Goal: Task Accomplishment & Management: Use online tool/utility

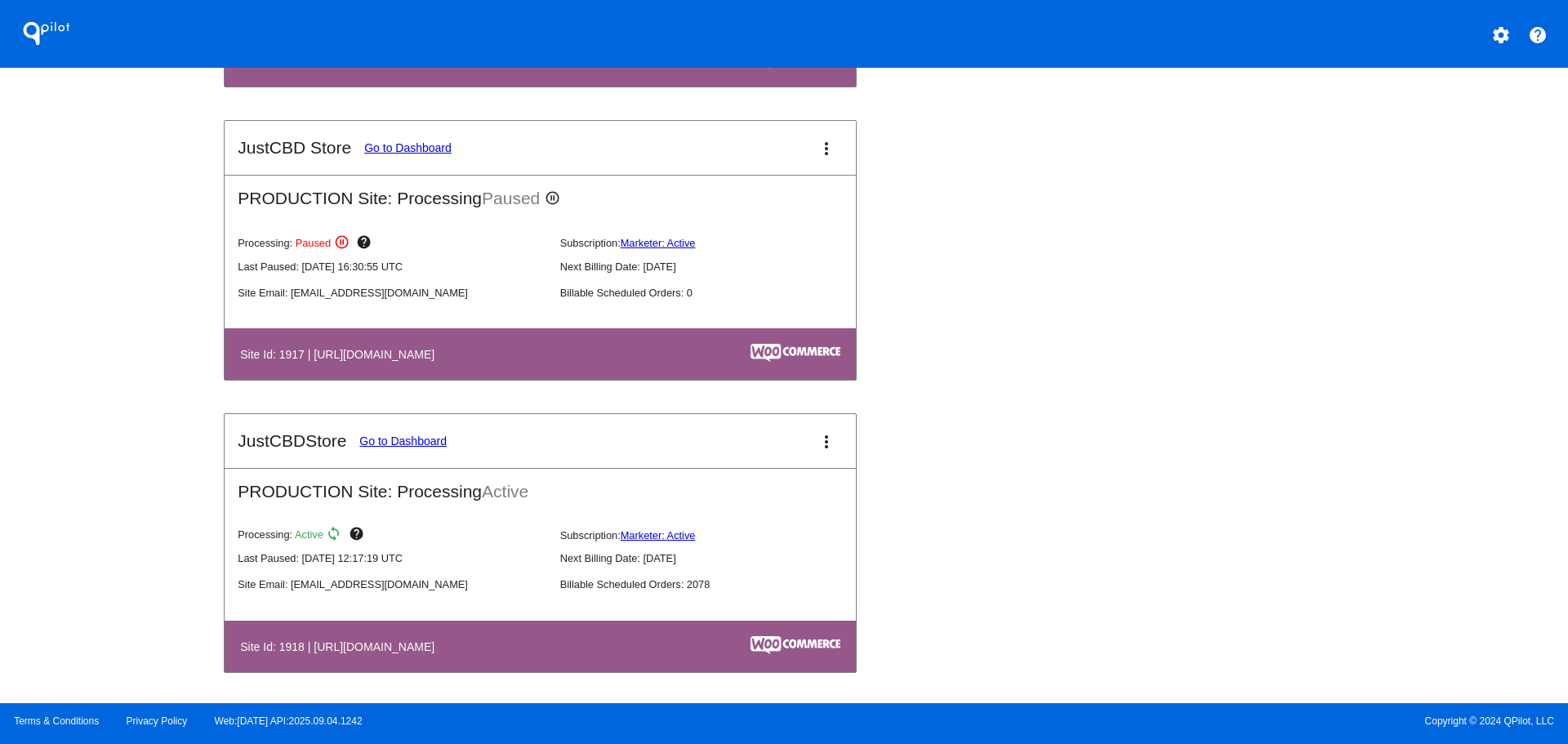
scroll to position [1716, 0]
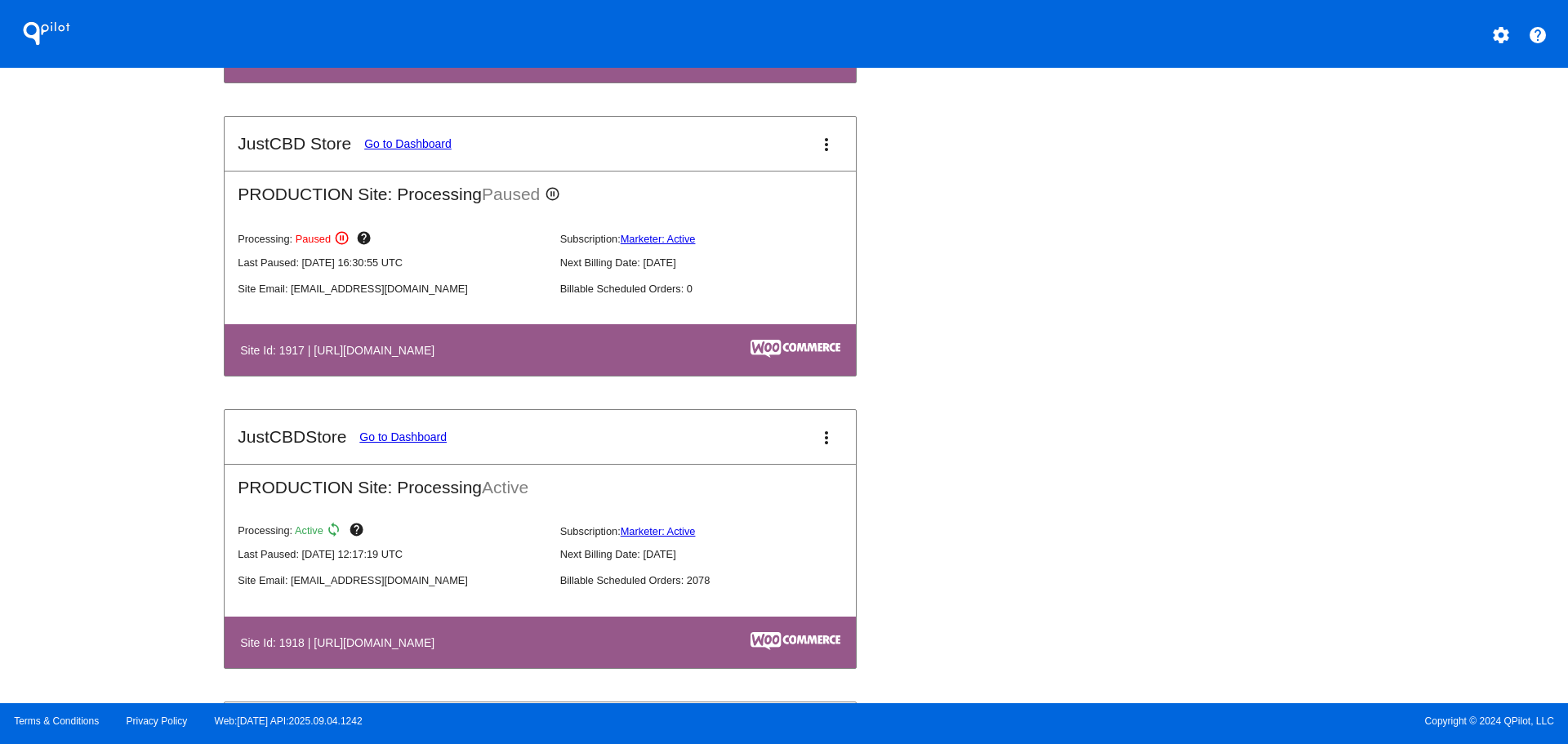
click at [421, 442] on link "Go to Dashboard" at bounding box center [403, 437] width 88 height 13
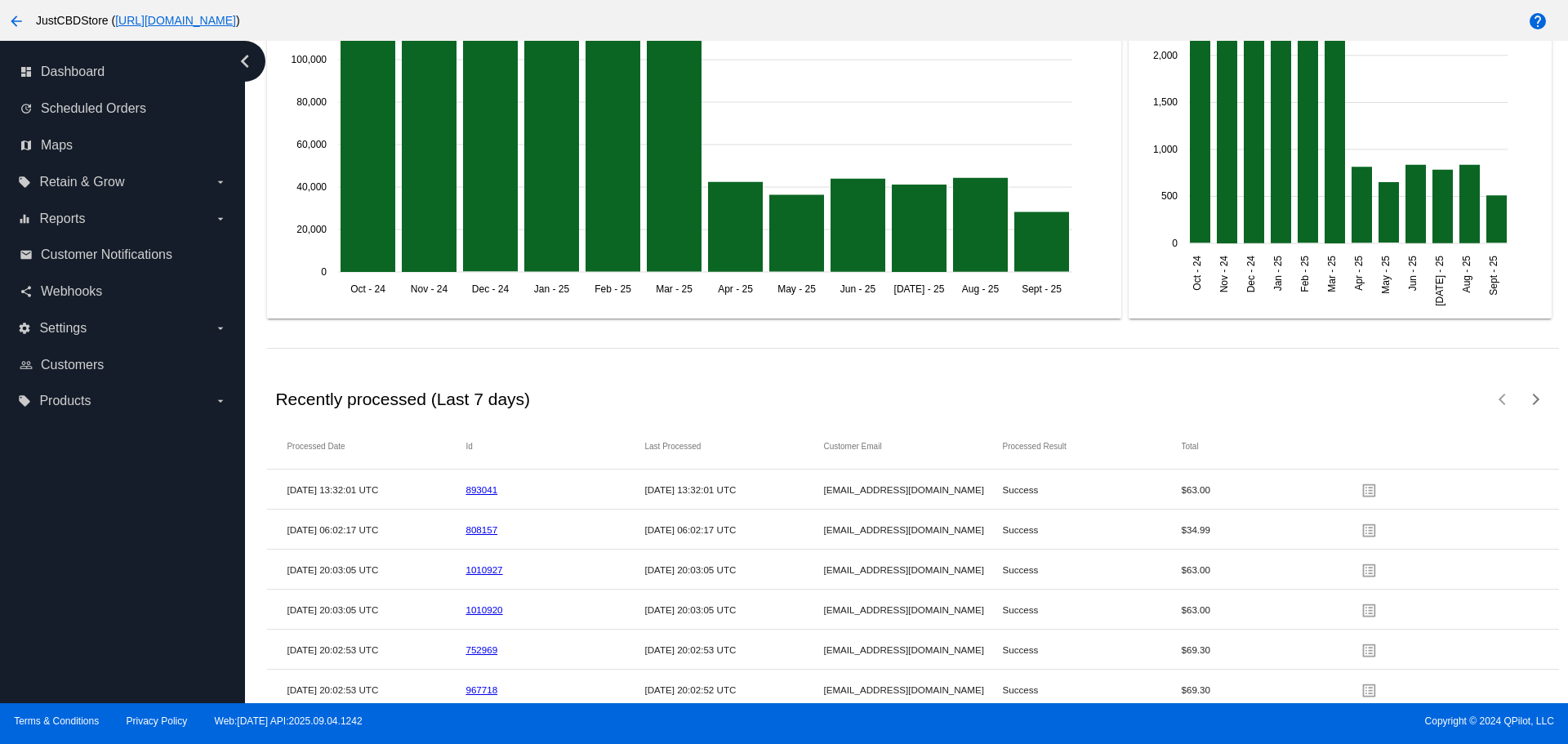
scroll to position [2239, 0]
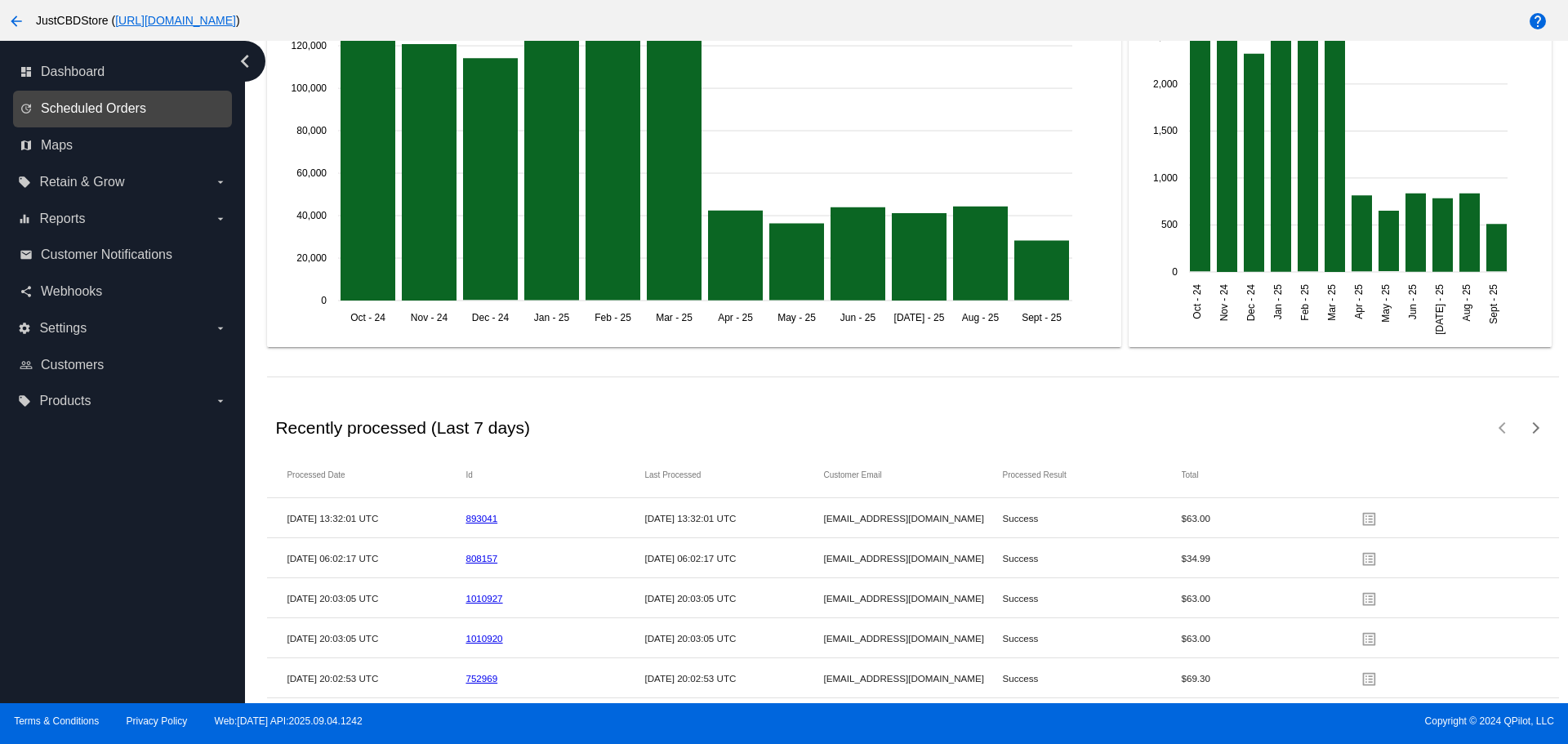
click at [80, 112] on span "Scheduled Orders" at bounding box center [93, 109] width 105 height 15
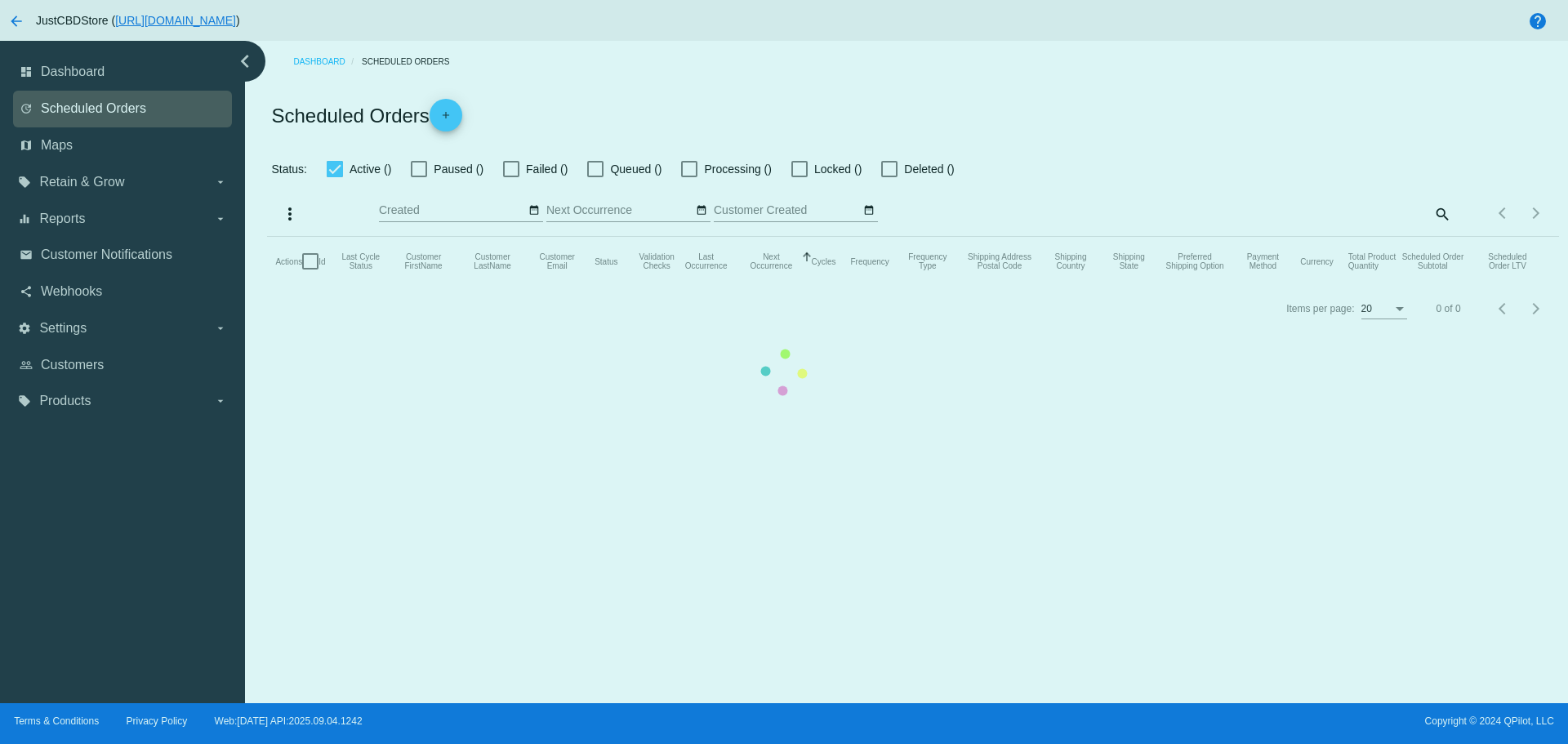
checkbox input "false"
checkbox input "true"
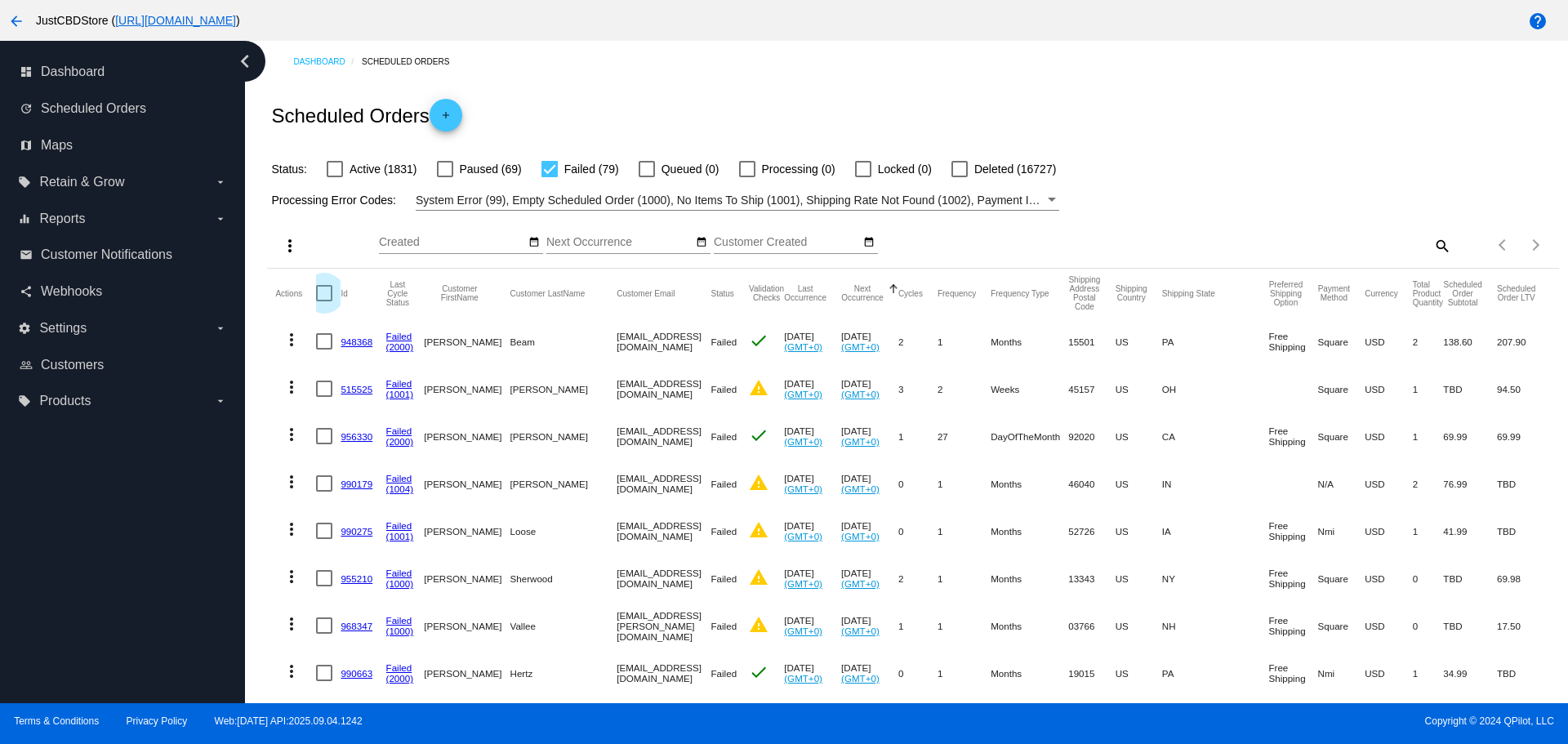
click at [321, 293] on div at bounding box center [325, 293] width 17 height 17
click at [324, 302] on input "checkbox" at bounding box center [324, 302] width 1 height 1
checkbox input "true"
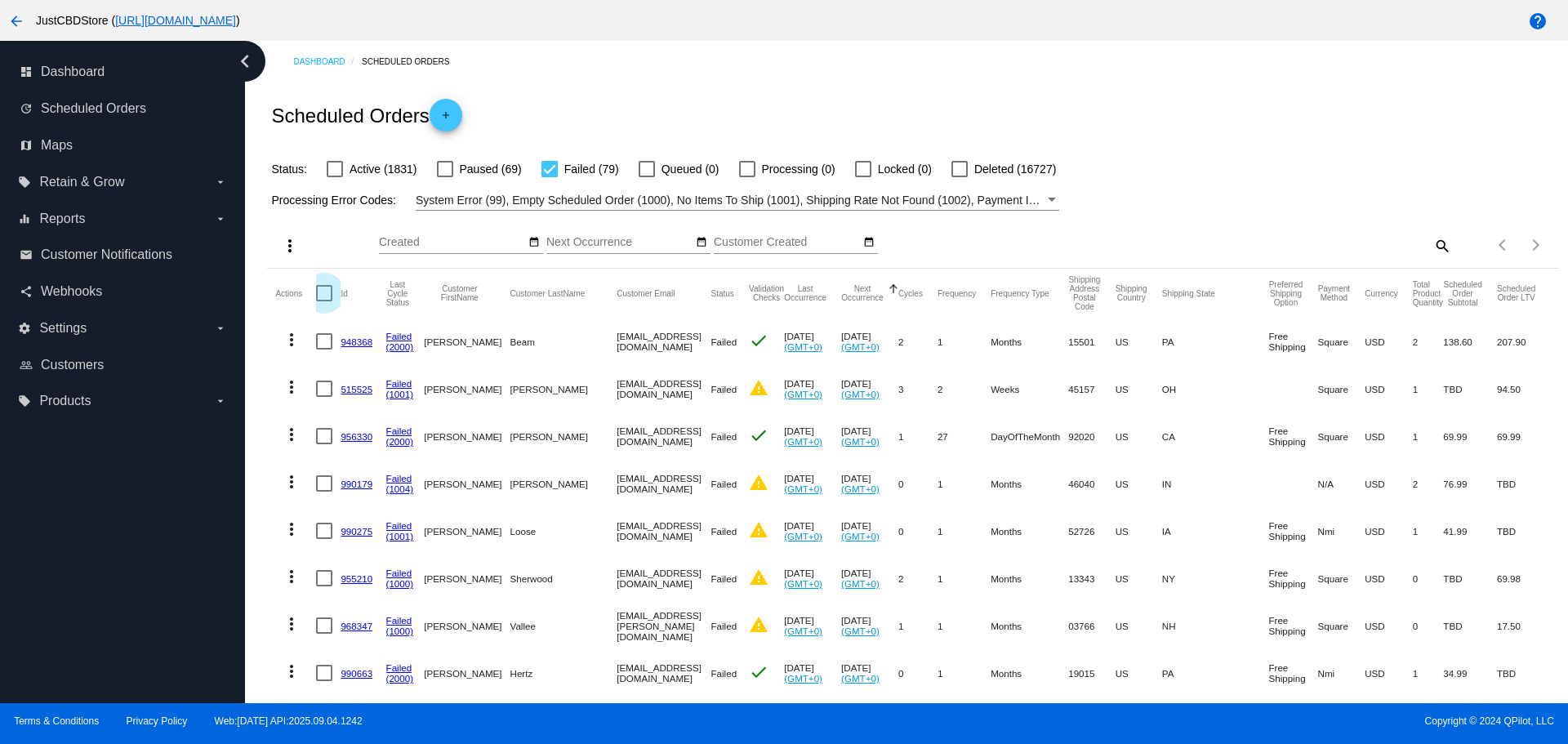
checkbox input "true"
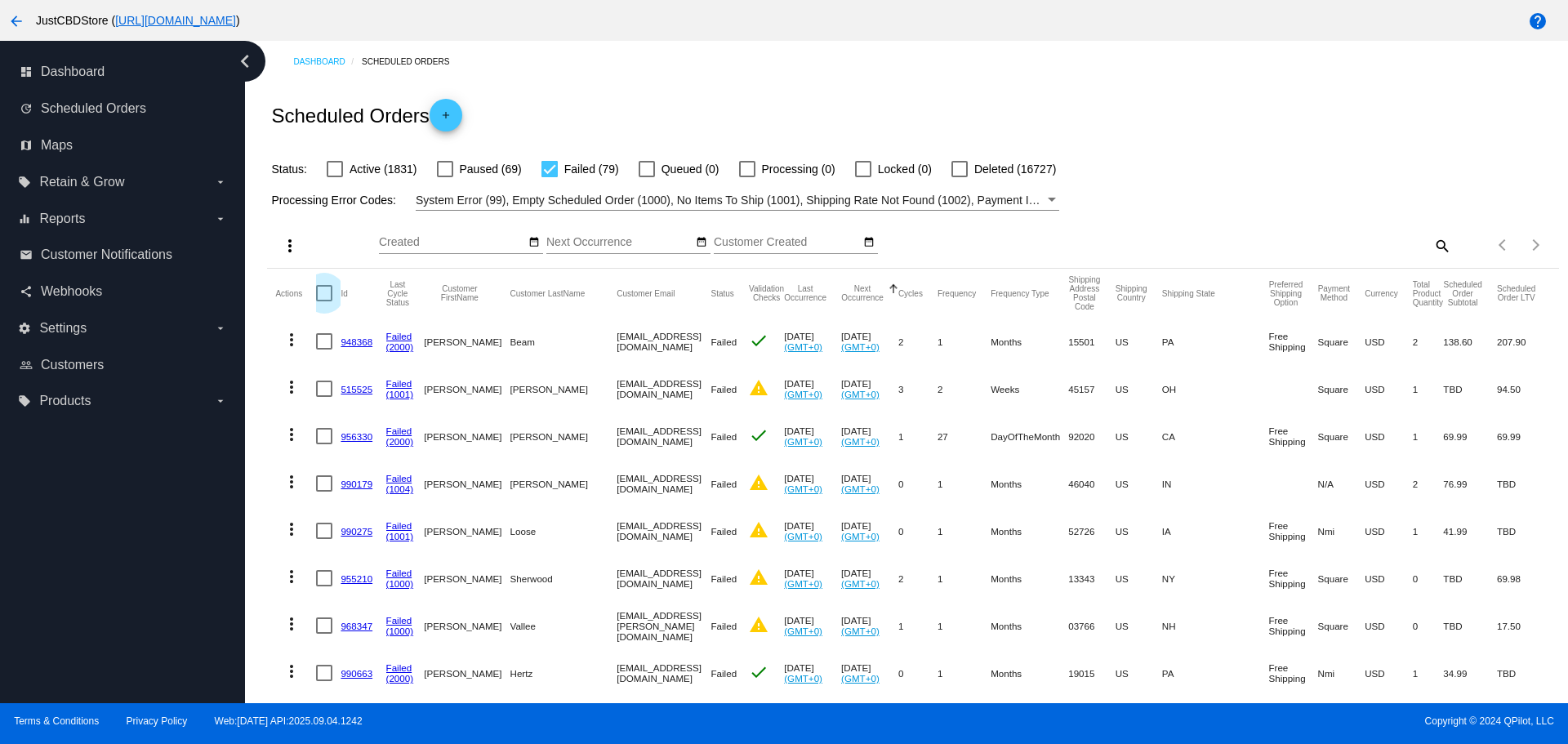
checkbox input "true"
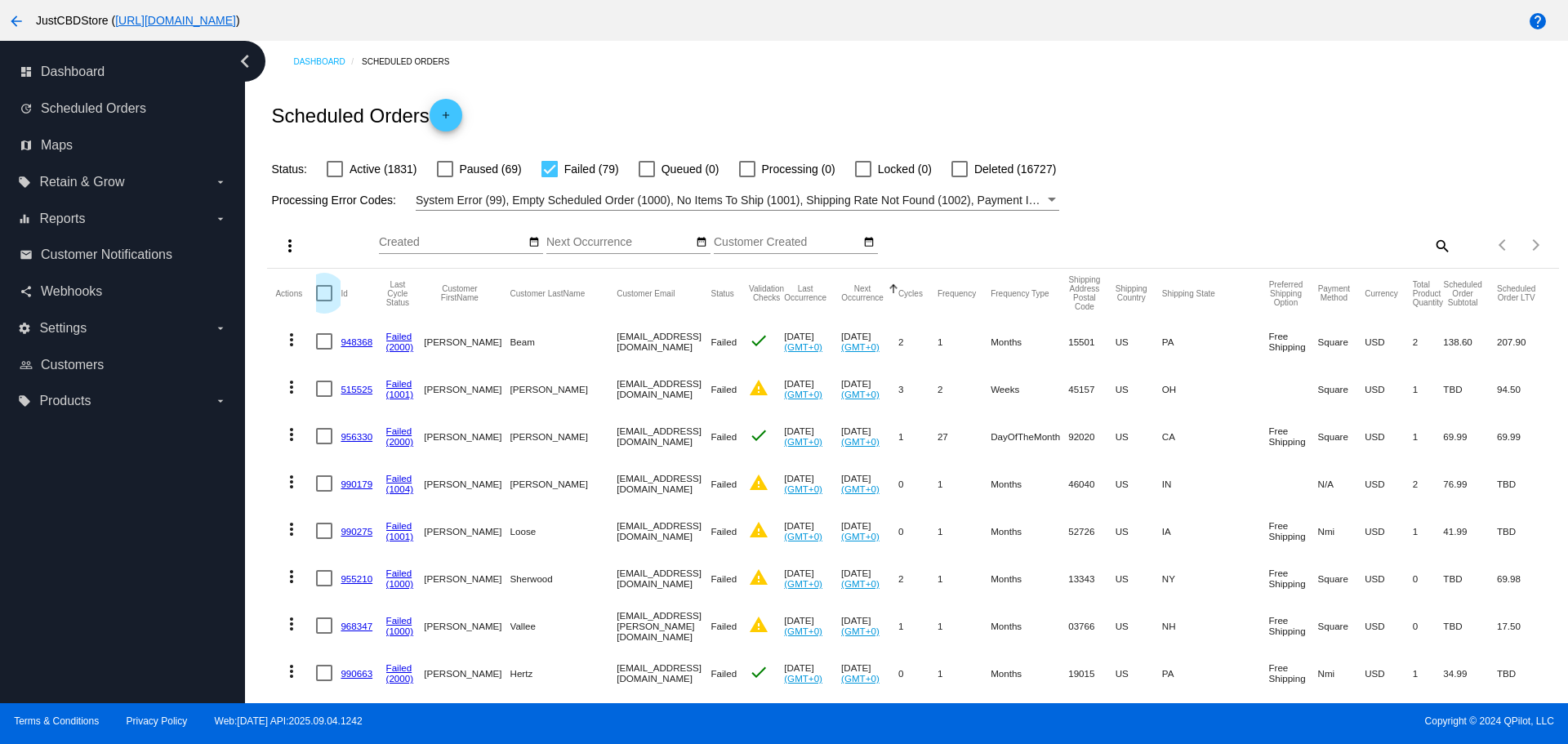
checkbox input "true"
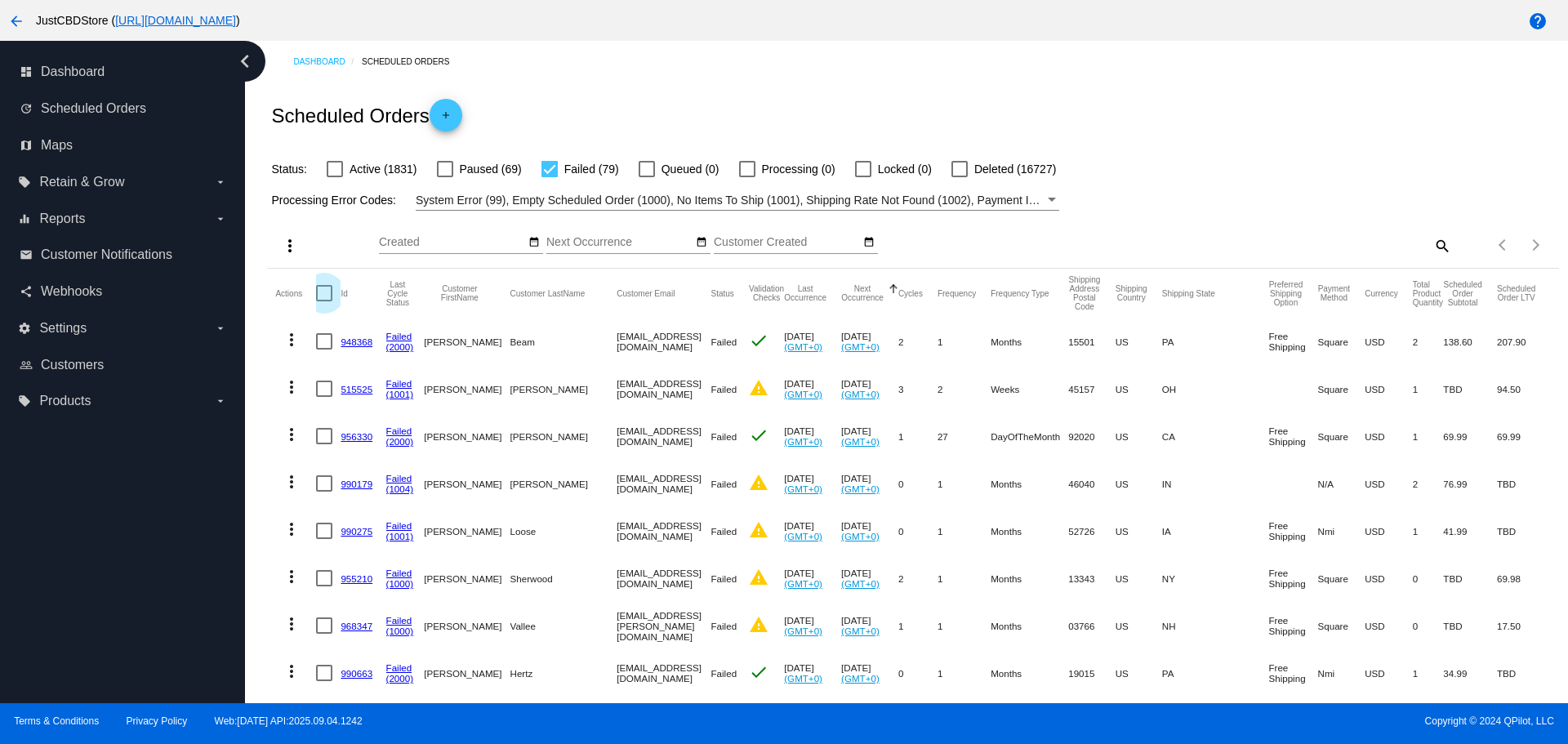
checkbox input "true"
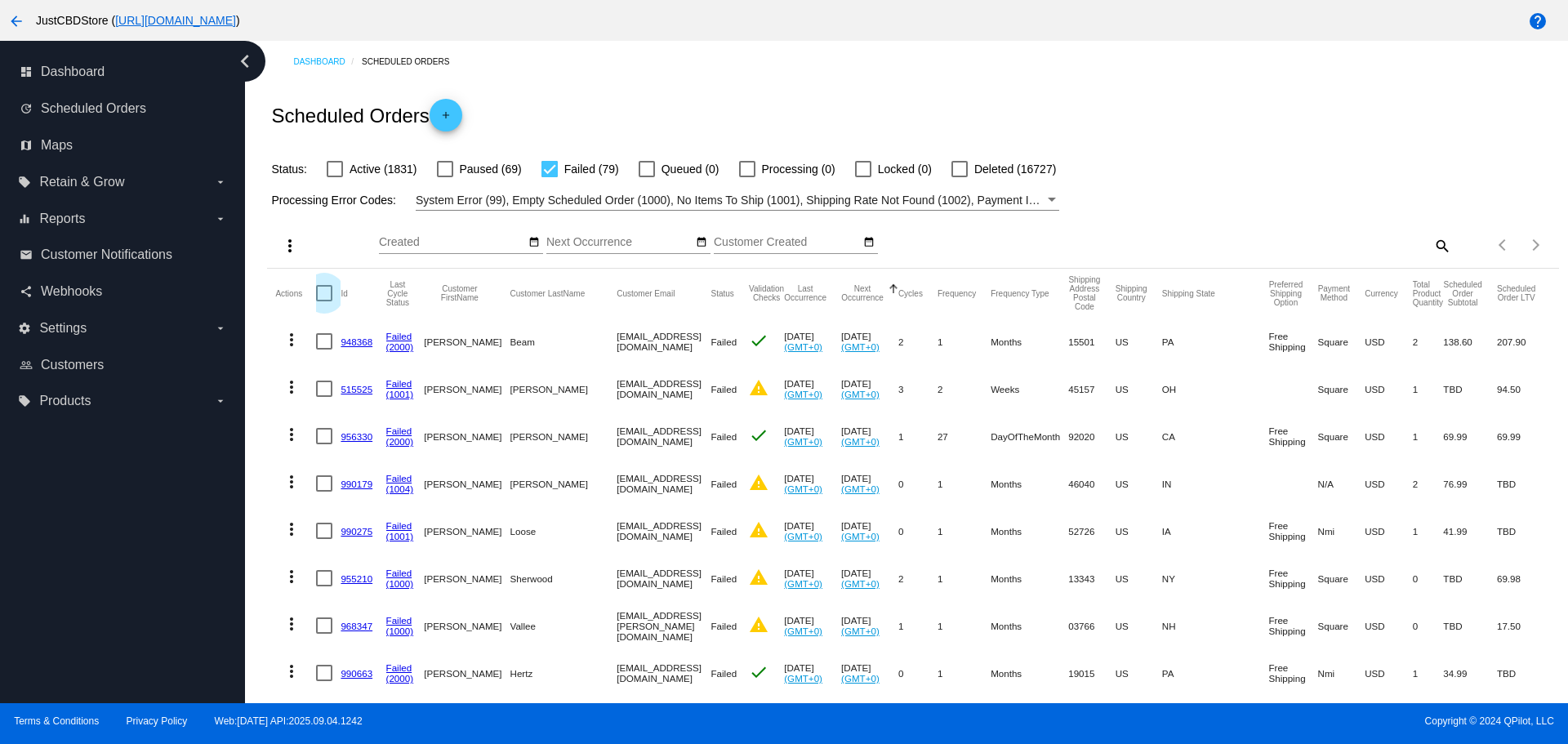
checkbox input "true"
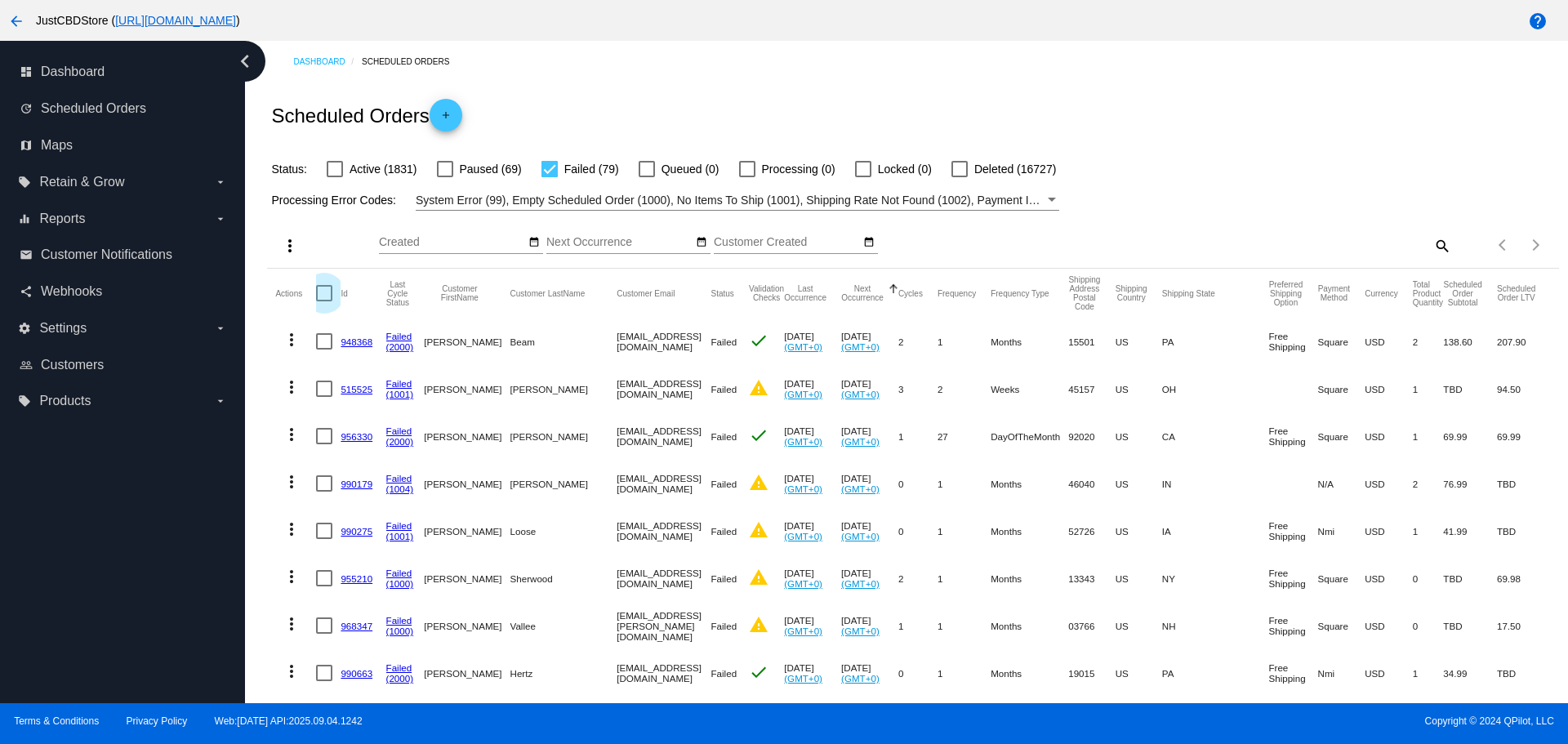
checkbox input "true"
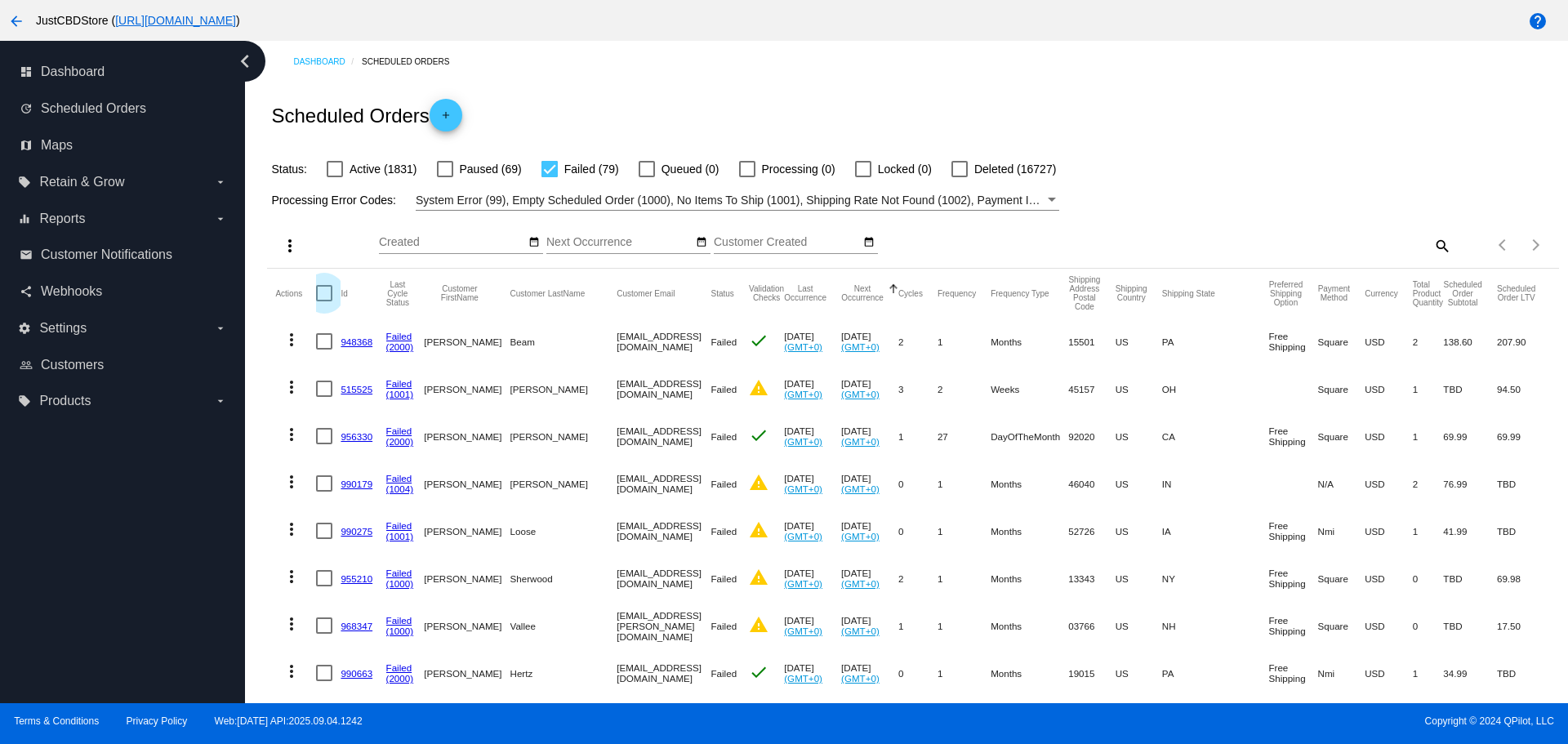
checkbox input "true"
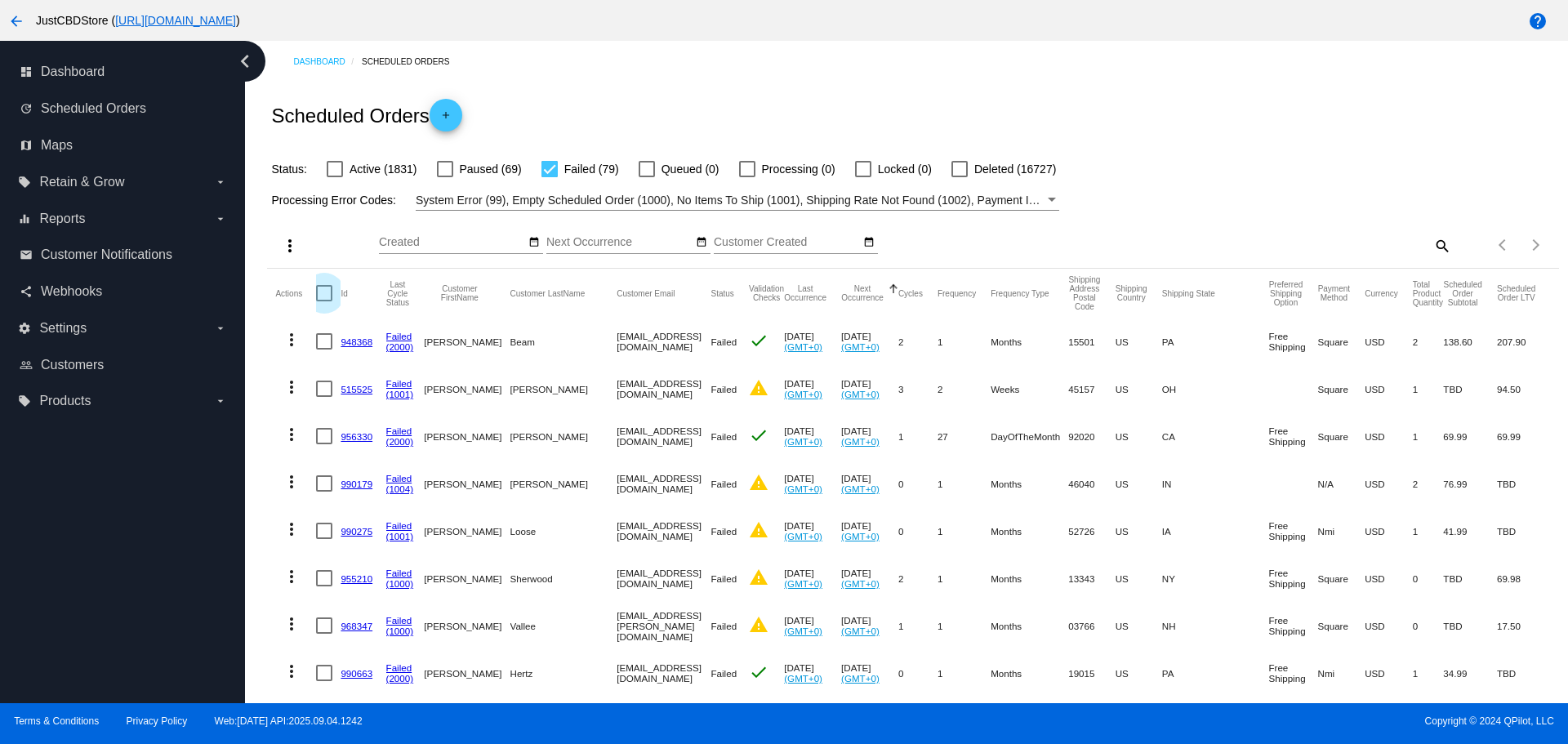
checkbox input "true"
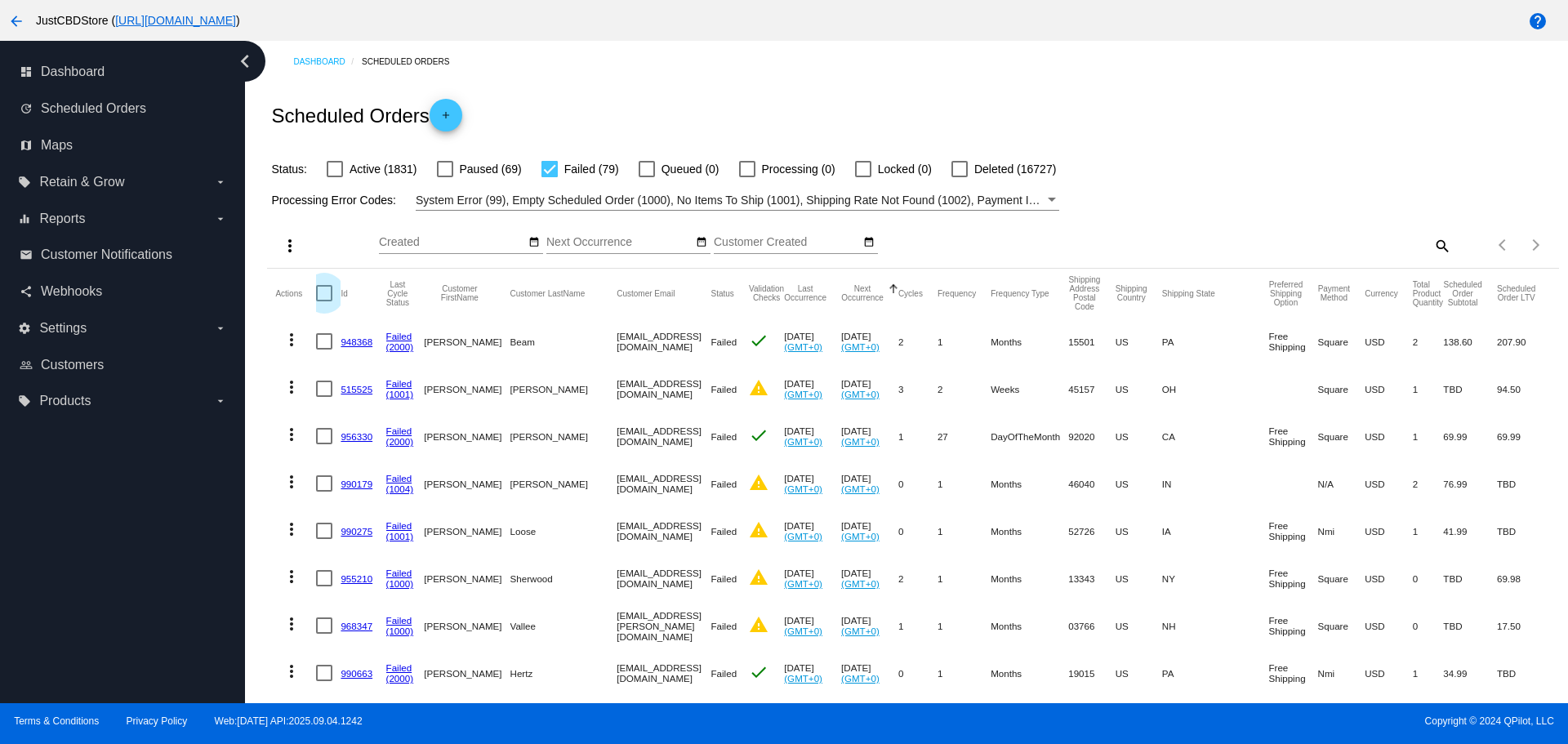
checkbox input "true"
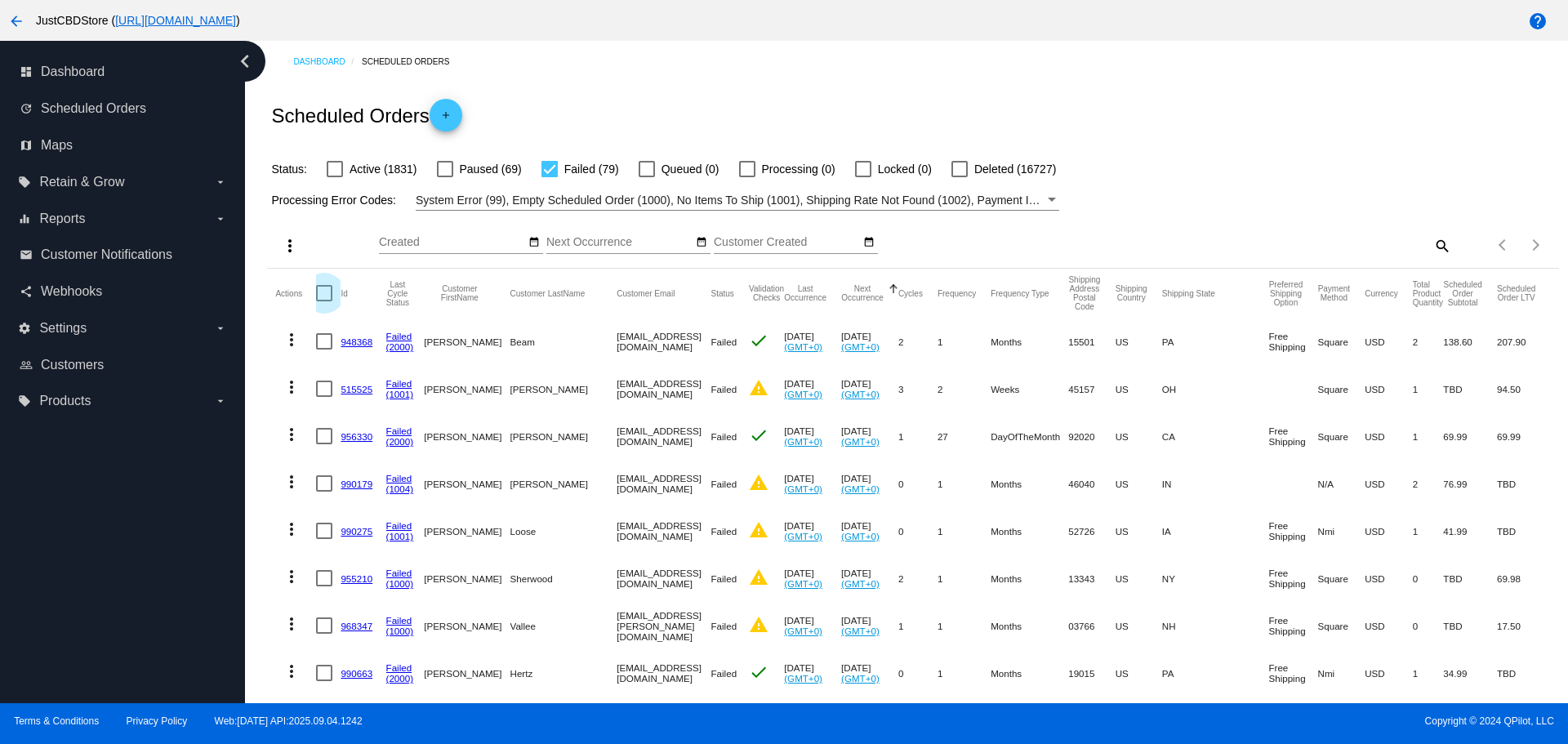
checkbox input "true"
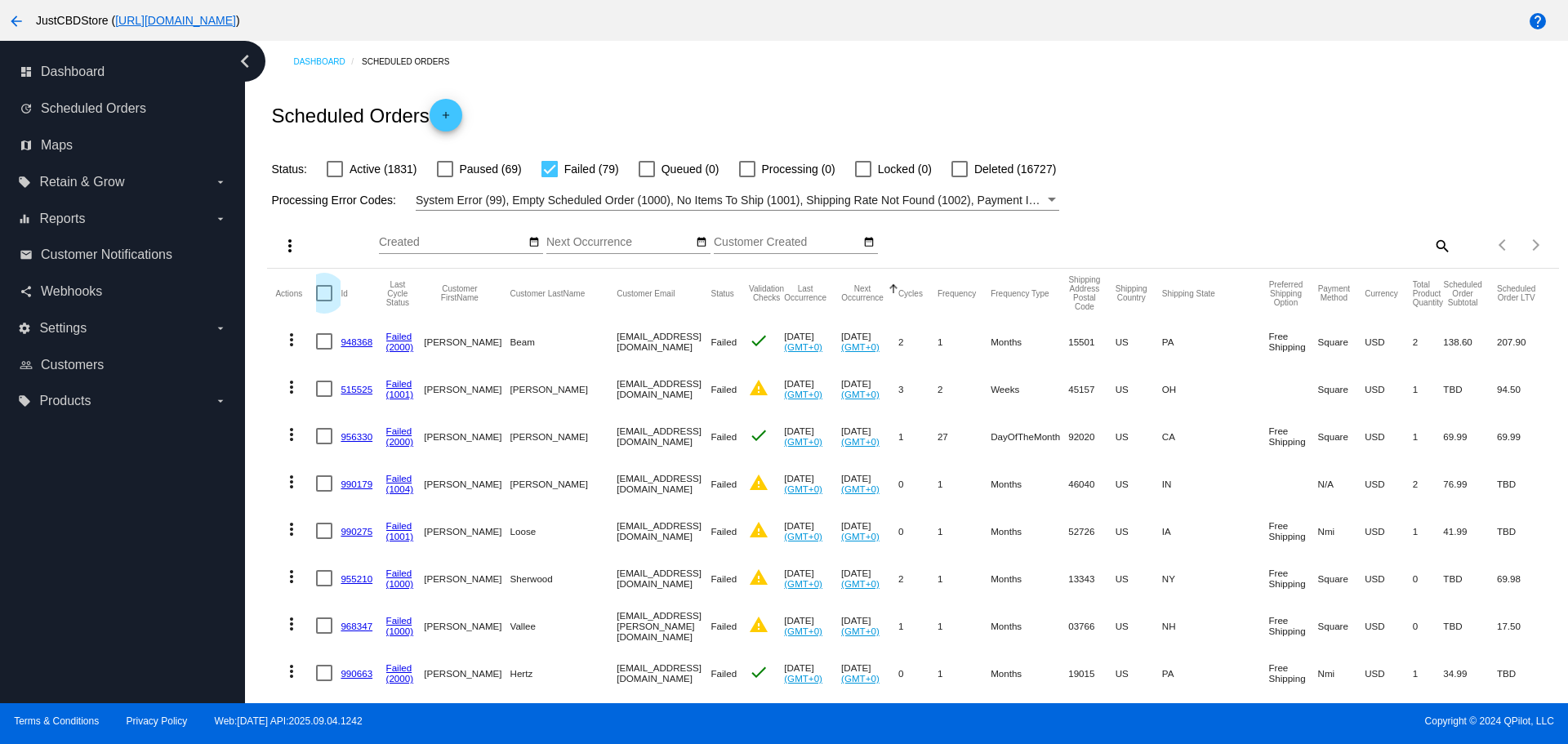
checkbox input "true"
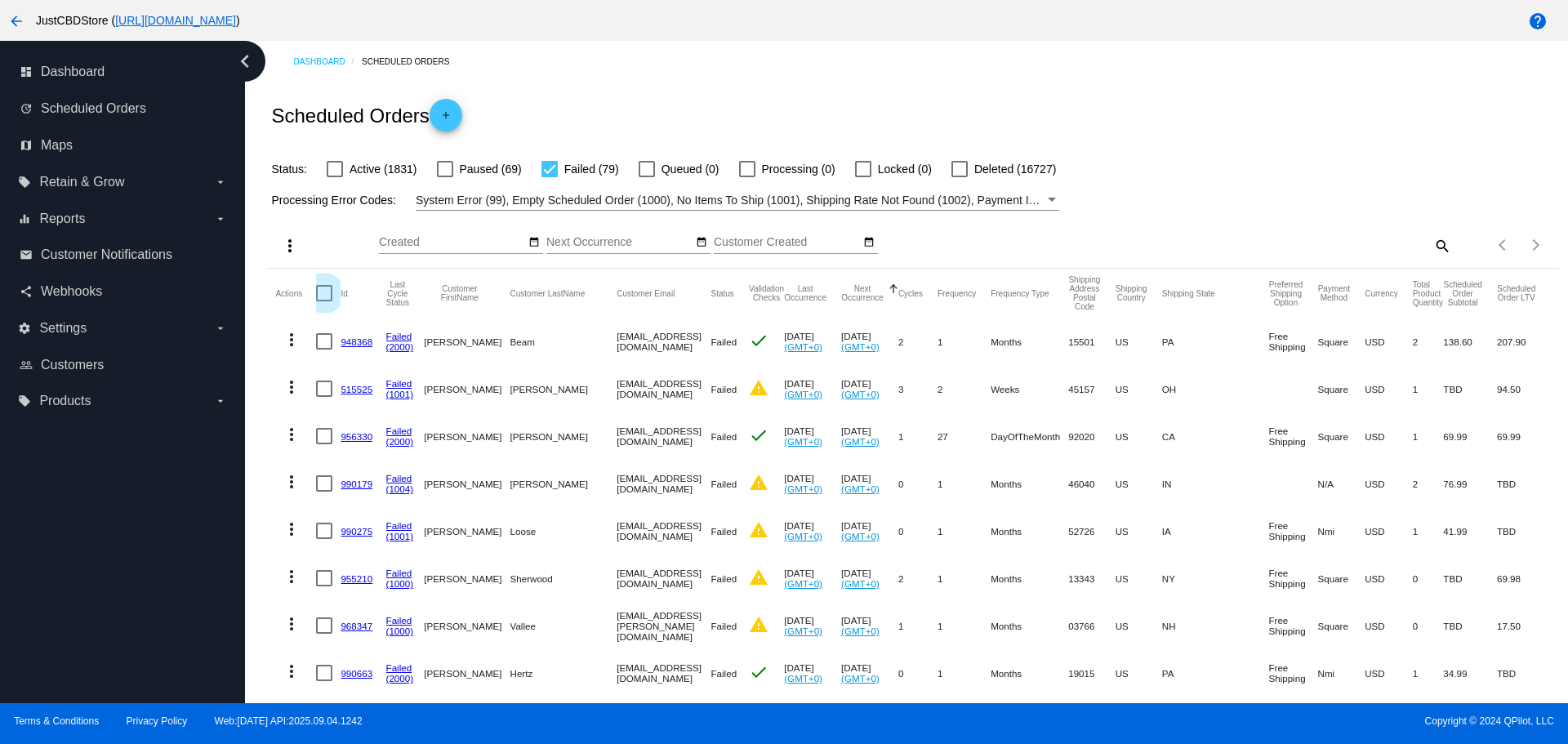
checkbox input "true"
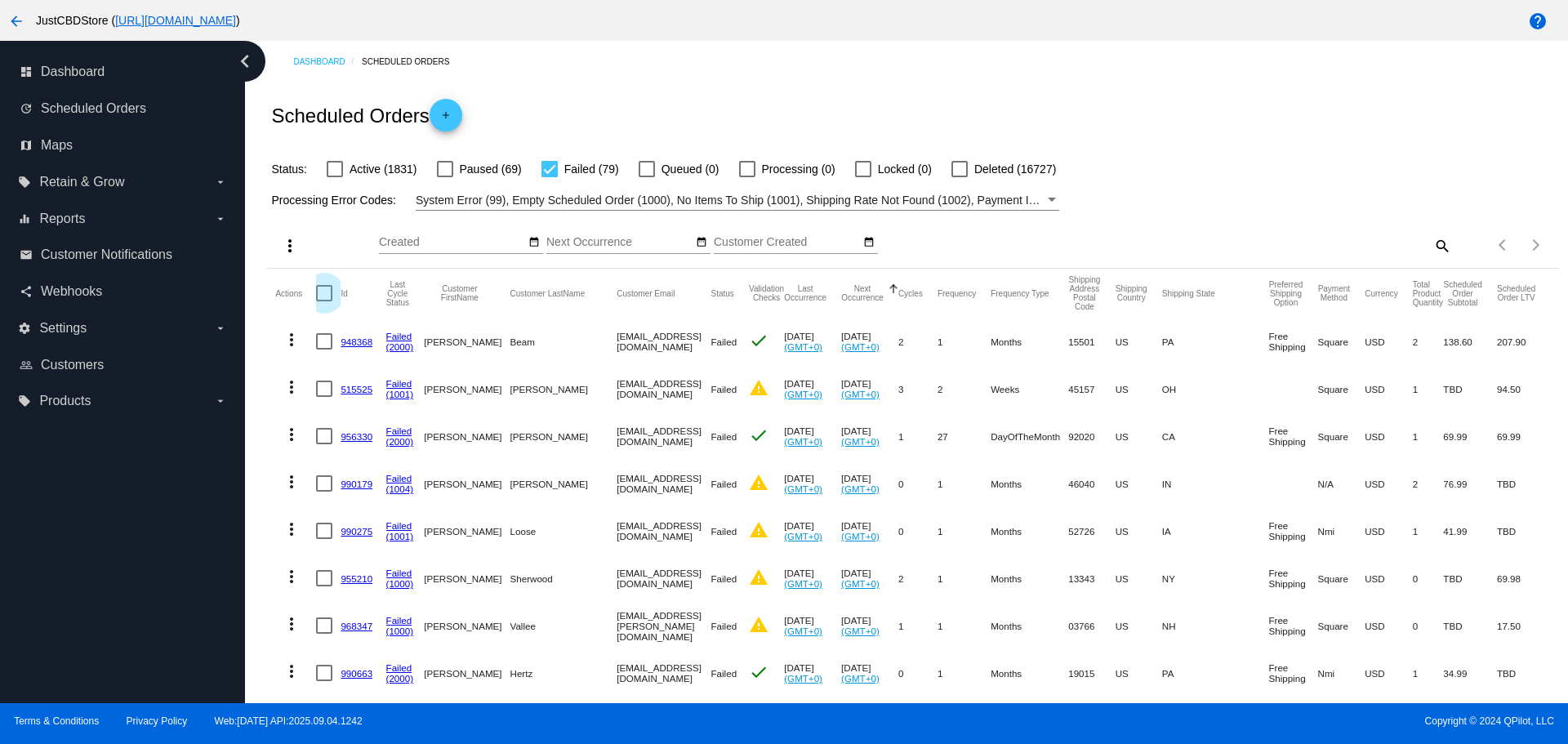
checkbox input "true"
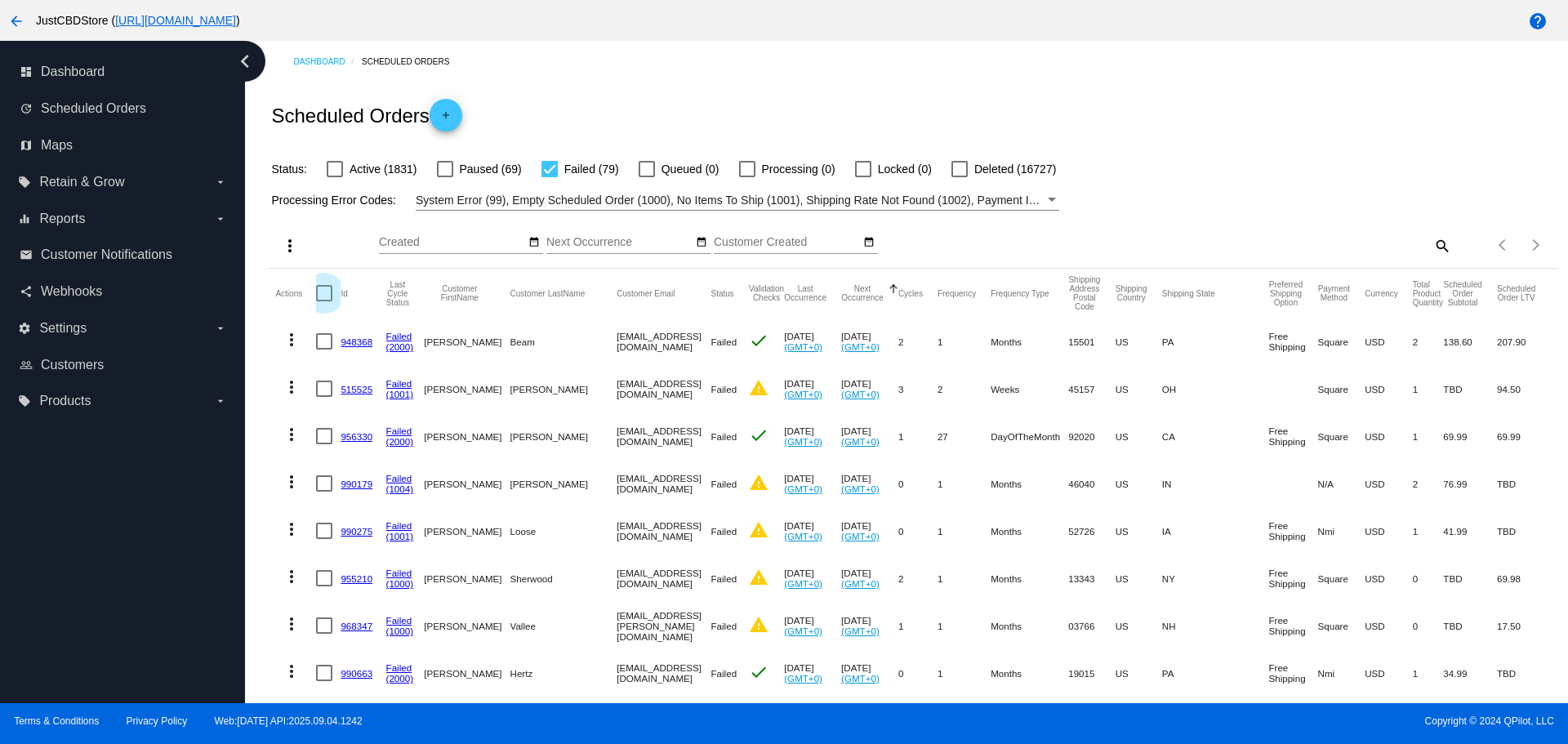
checkbox input "true"
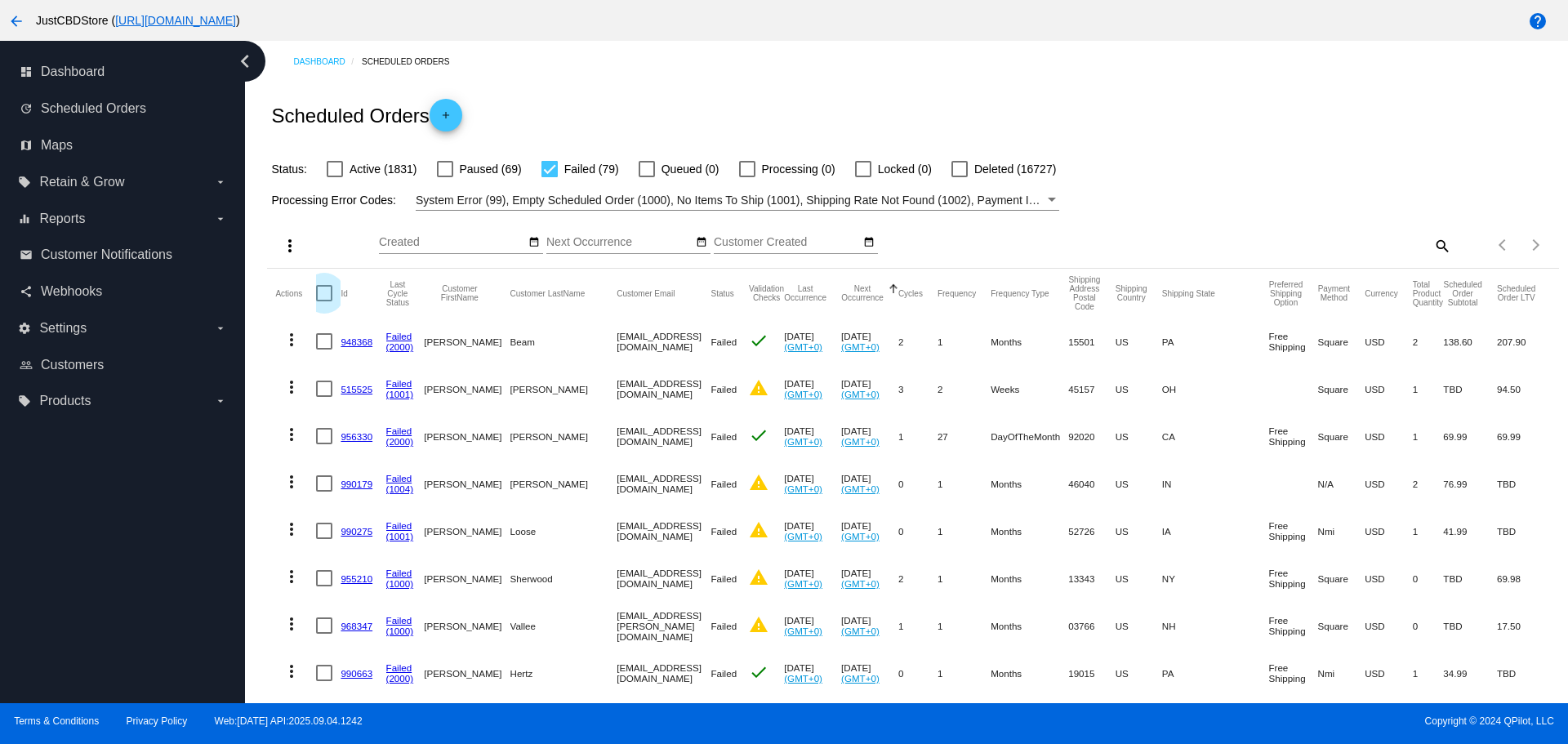
checkbox input "true"
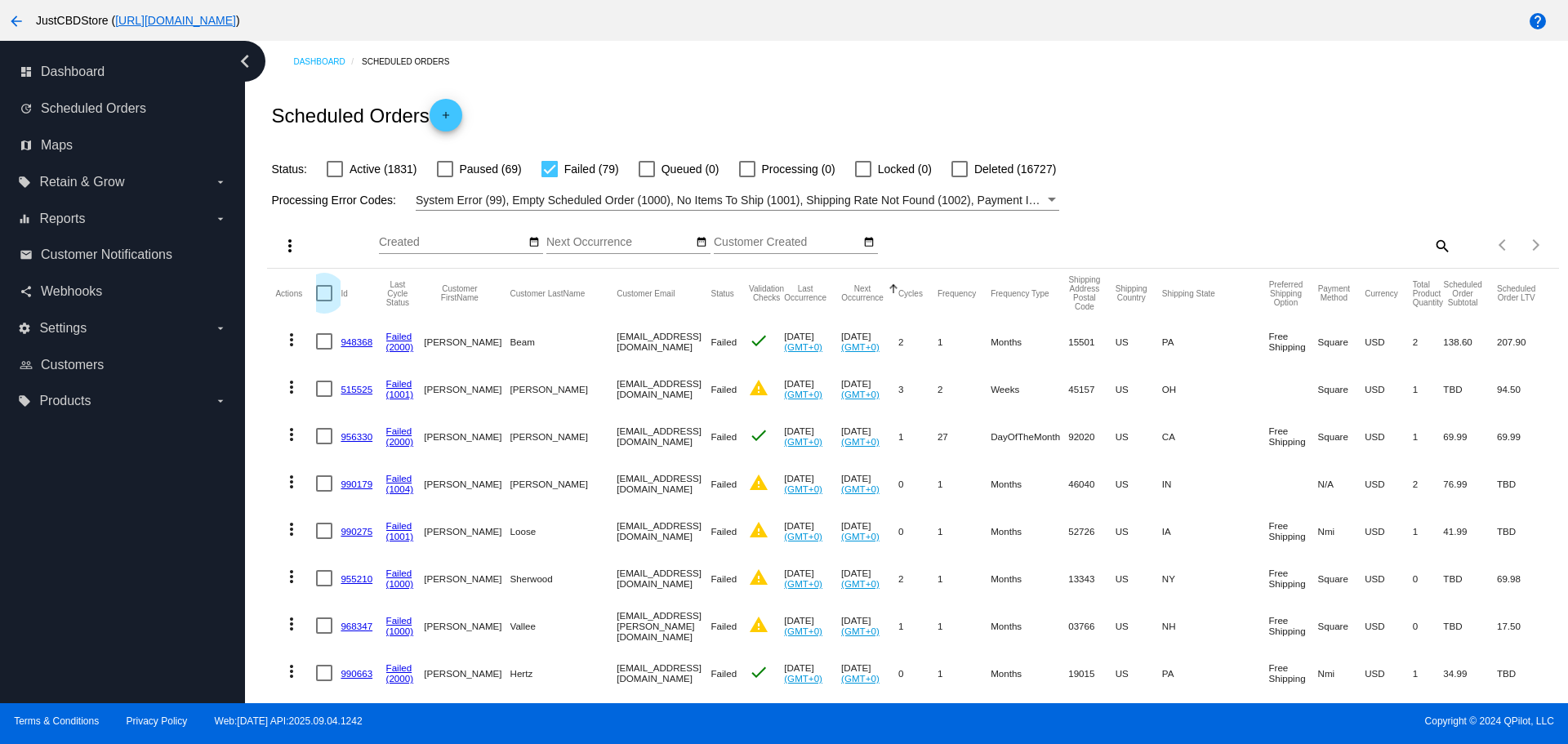
checkbox input "true"
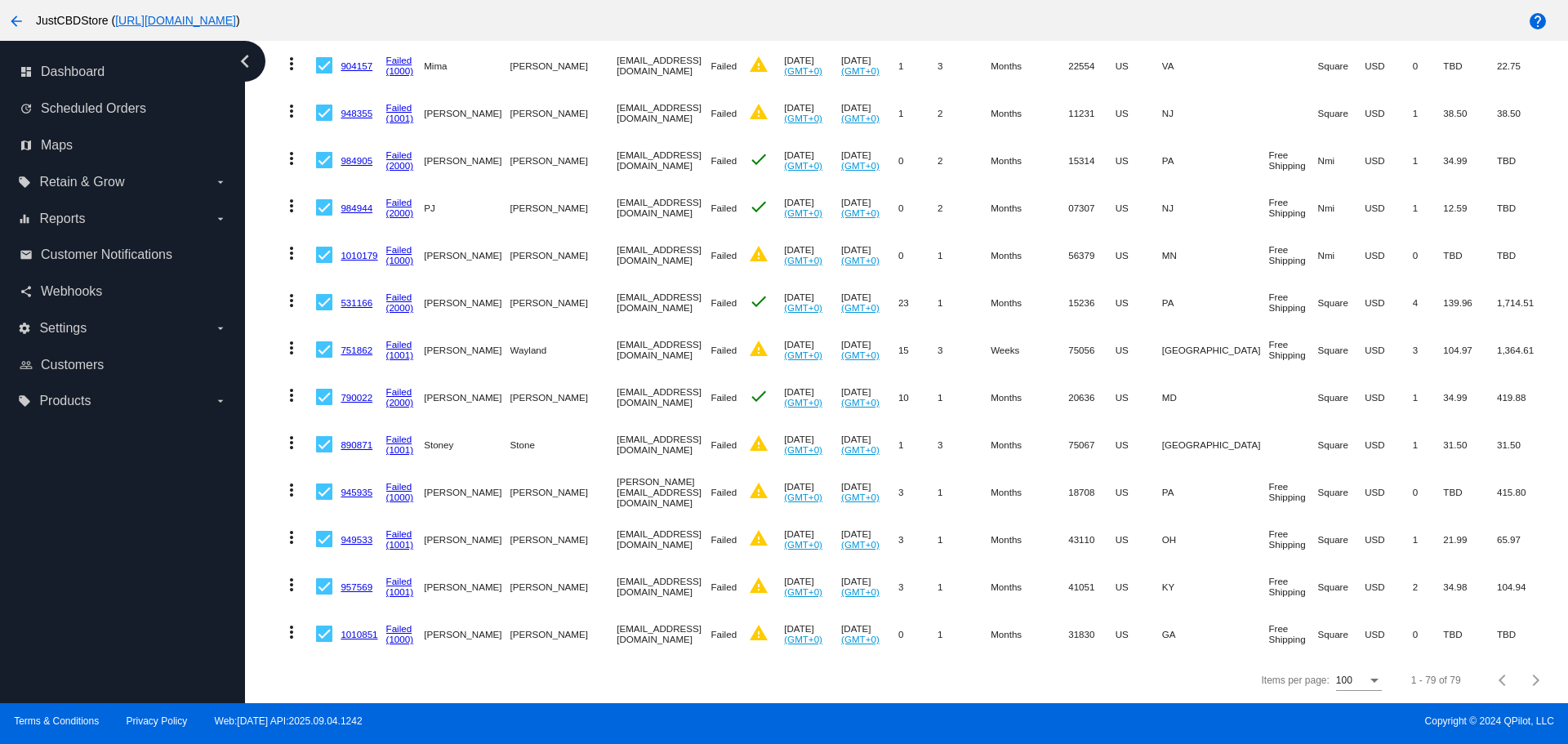
scroll to position [82, 0]
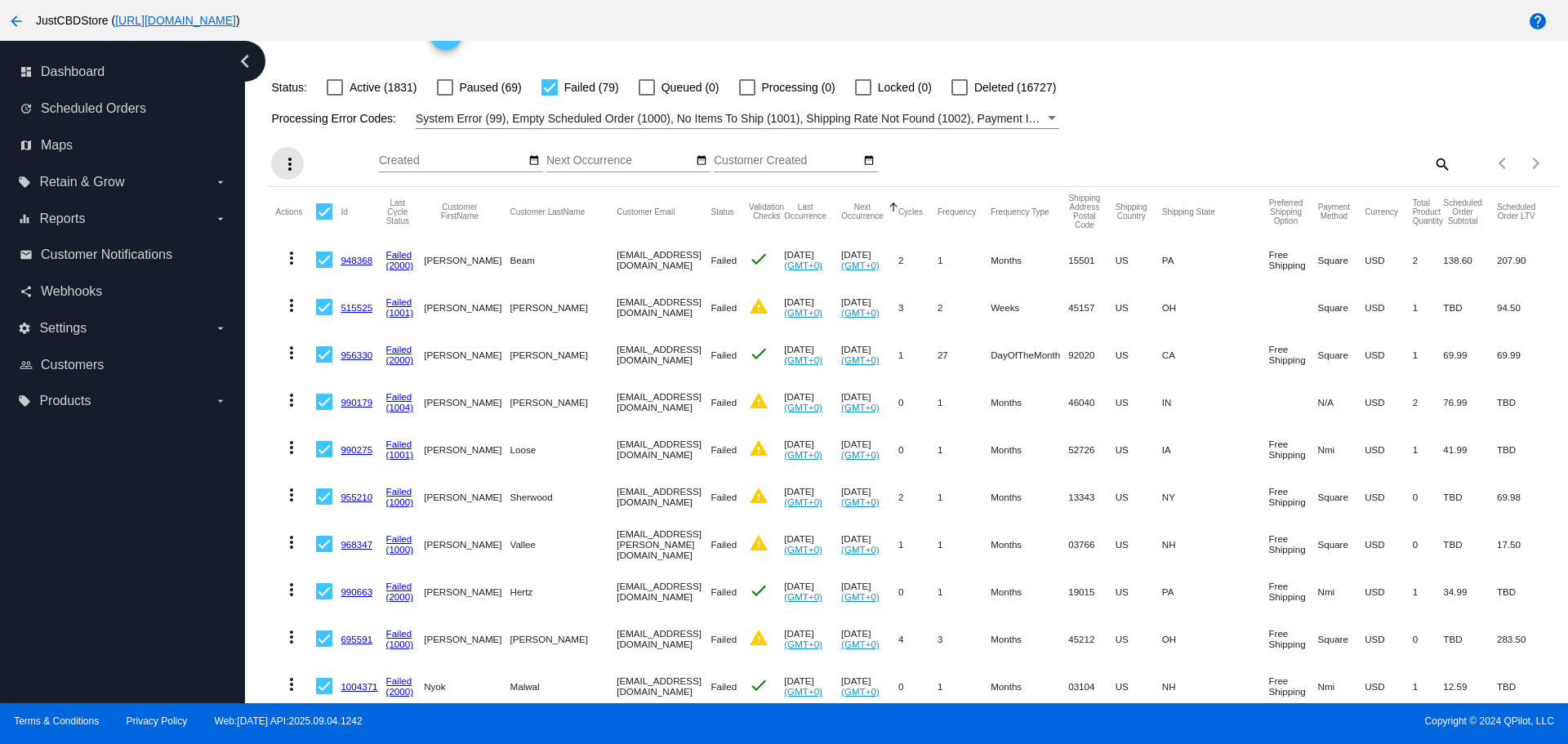
click at [281, 171] on mat-icon "more_vert" at bounding box center [290, 164] width 20 height 20
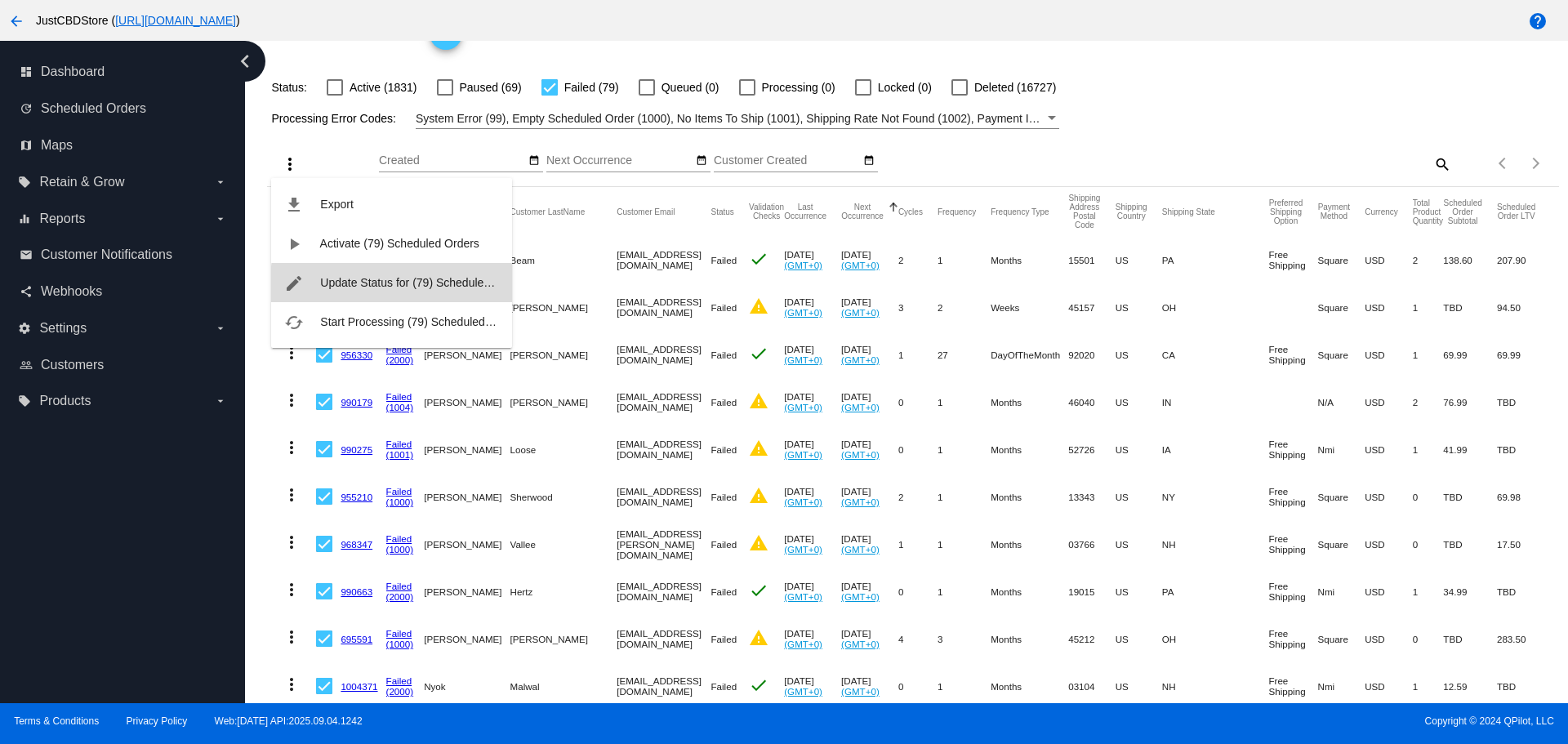
click at [422, 288] on span "Update Status for (79) Scheduled Orders" at bounding box center [424, 283] width 207 height 13
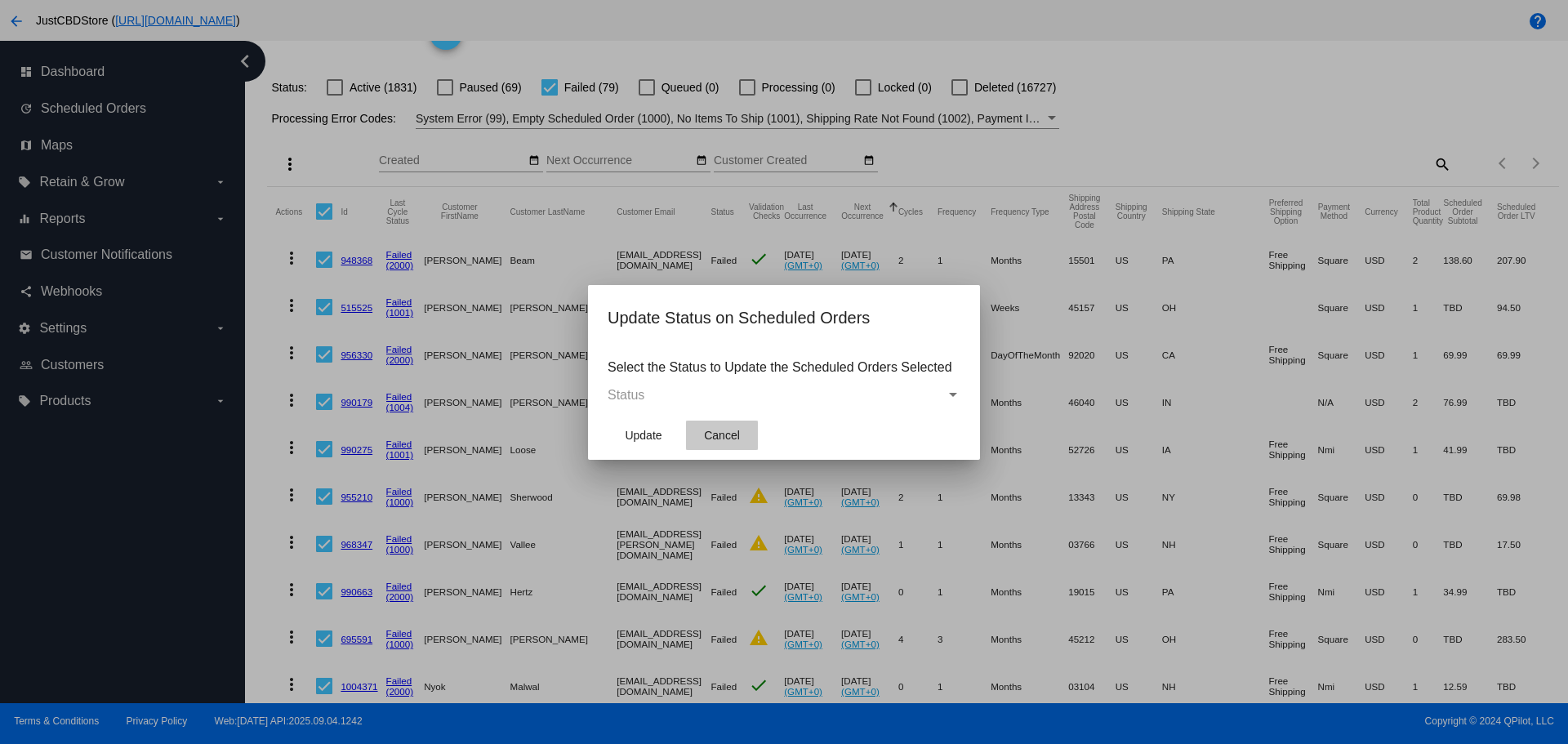
click at [735, 439] on span "Cancel" at bounding box center [721, 436] width 36 height 13
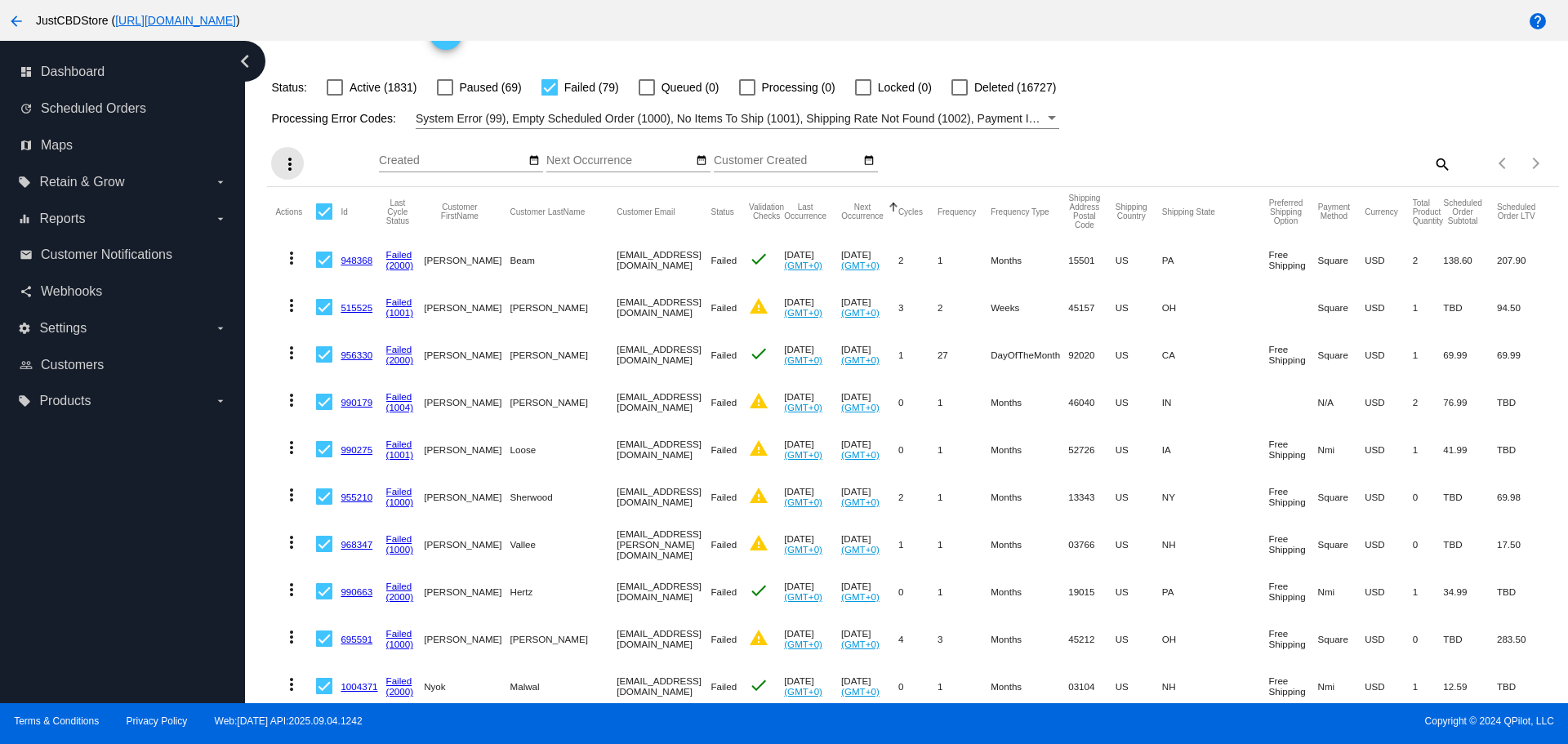
click at [286, 163] on mat-icon "more_vert" at bounding box center [290, 164] width 20 height 20
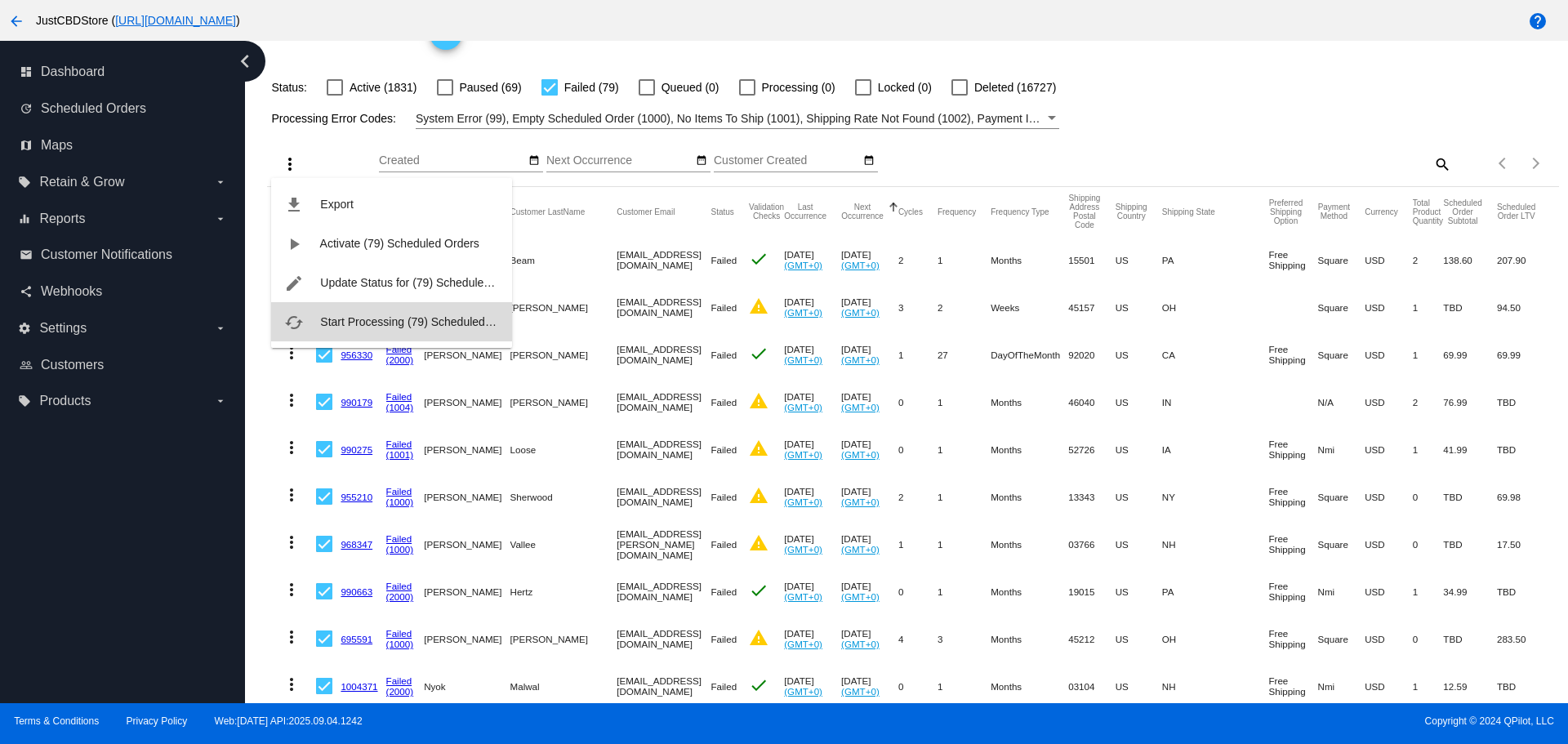
click at [355, 327] on span "Start Processing (79) Scheduled Orders" at bounding box center [422, 322] width 203 height 13
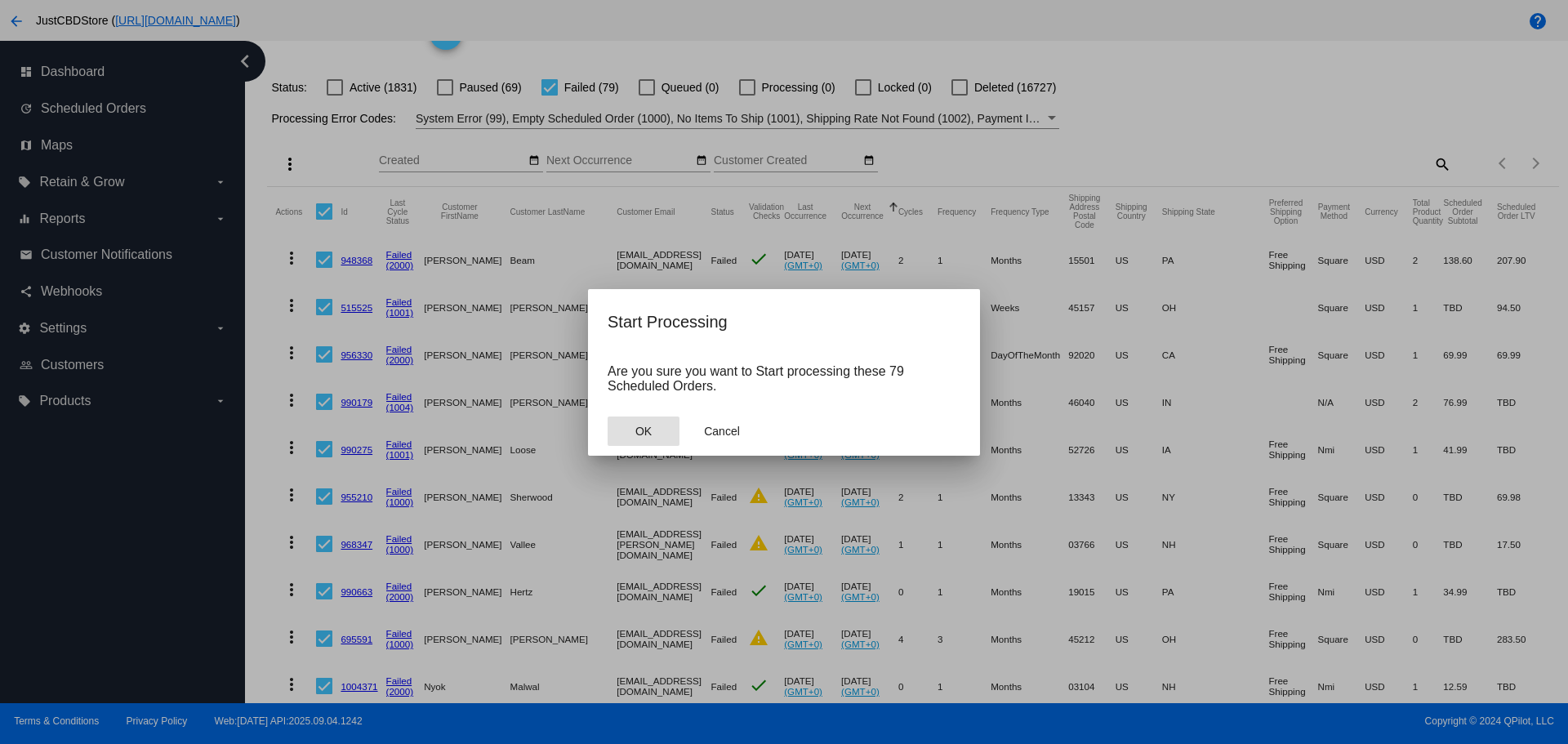
click at [634, 420] on mat-dialog-actions "OK Cancel" at bounding box center [784, 431] width 353 height 49
click at [637, 437] on span "OK" at bounding box center [644, 432] width 17 height 13
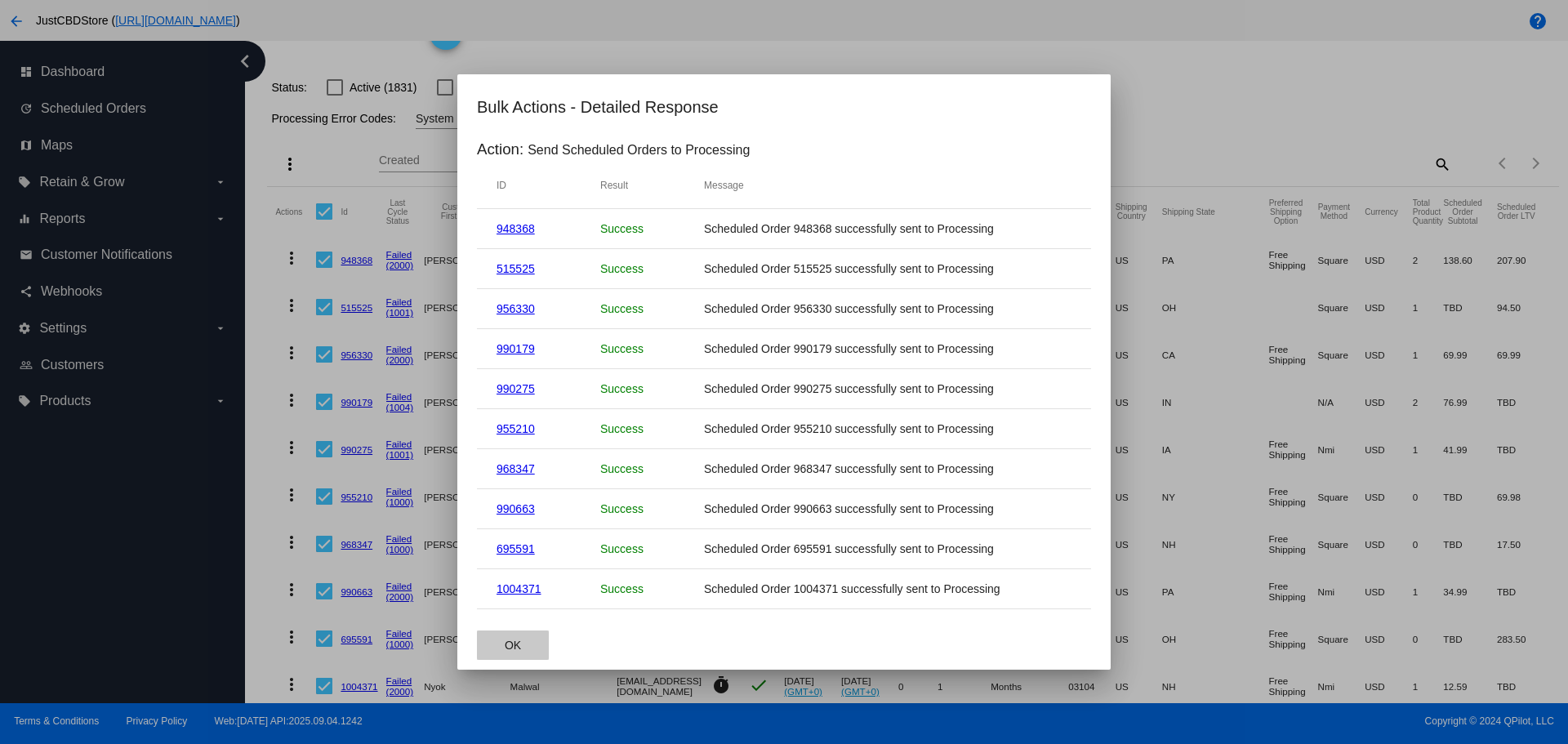
drag, startPoint x: 525, startPoint y: 648, endPoint x: 509, endPoint y: 633, distance: 21.9
click at [525, 645] on button "OK" at bounding box center [513, 645] width 72 height 30
